Goal: Find specific page/section: Find specific page/section

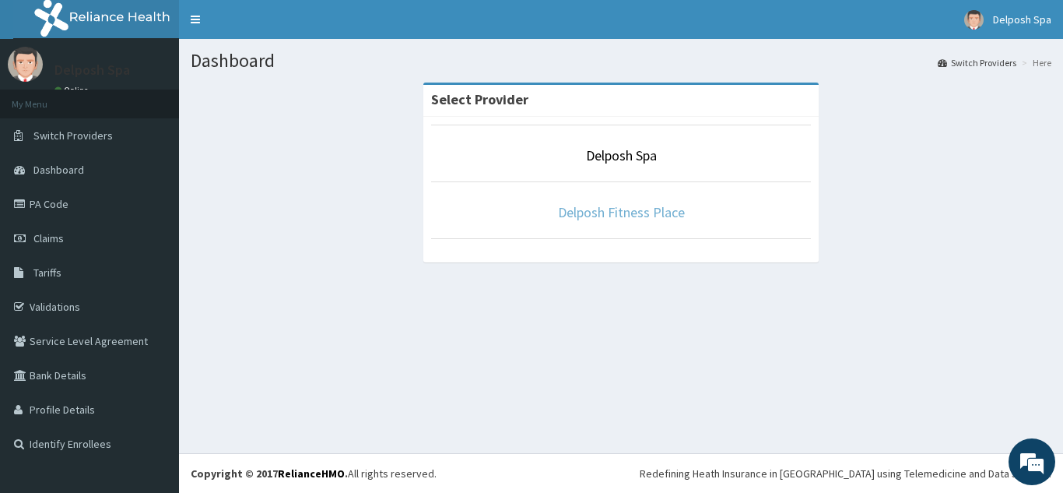
click at [626, 208] on link "Delposh Fitness Place" at bounding box center [621, 212] width 127 height 18
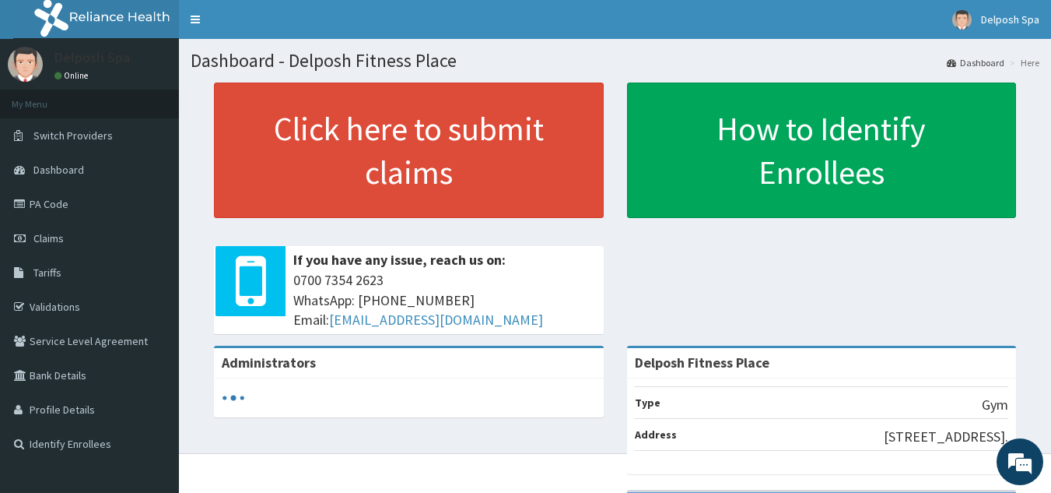
click at [52, 233] on span "Claims" at bounding box center [48, 238] width 30 height 14
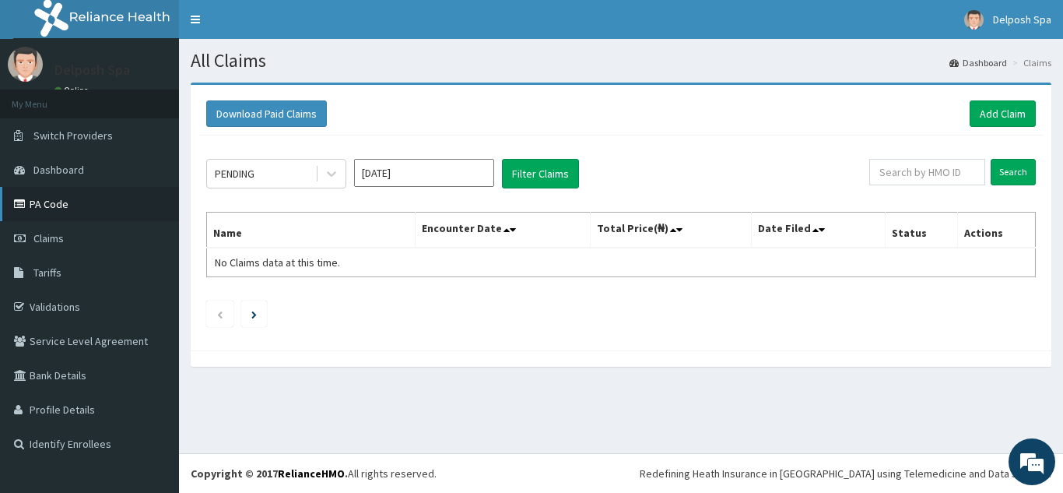
click at [45, 209] on link "PA Code" at bounding box center [89, 204] width 179 height 34
